Goal: Navigation & Orientation: Find specific page/section

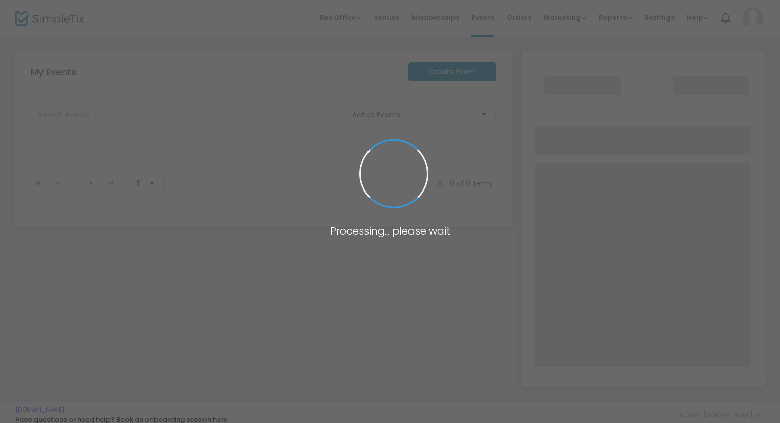
drag, startPoint x: 0, startPoint y: 0, endPoint x: 688, endPoint y: 29, distance: 688.8
click at [688, 29] on span at bounding box center [390, 211] width 780 height 423
